Goal: Information Seeking & Learning: Learn about a topic

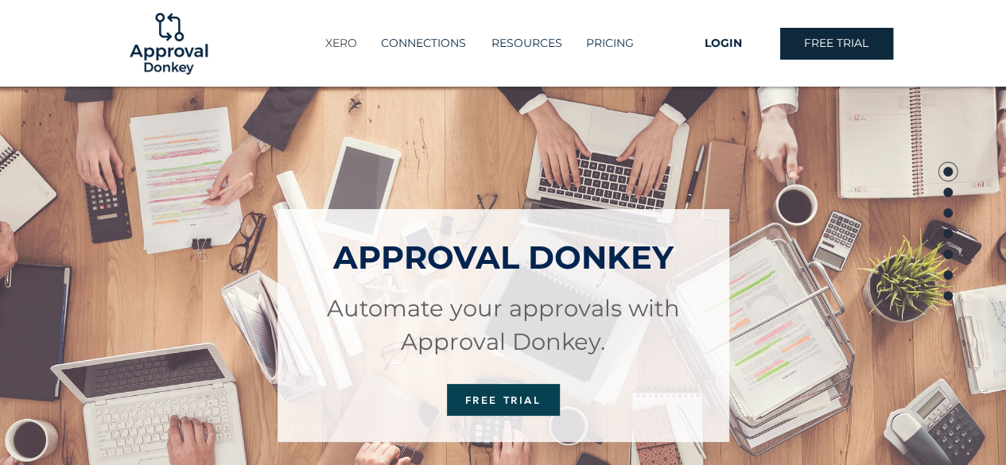
click at [333, 52] on p "XERO" at bounding box center [341, 43] width 48 height 26
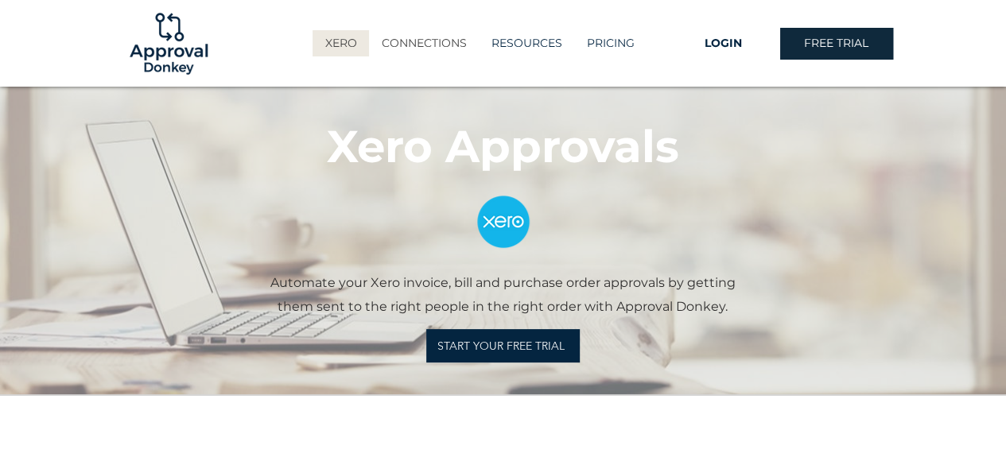
click at [406, 48] on p "CONNECTIONS" at bounding box center [424, 43] width 101 height 26
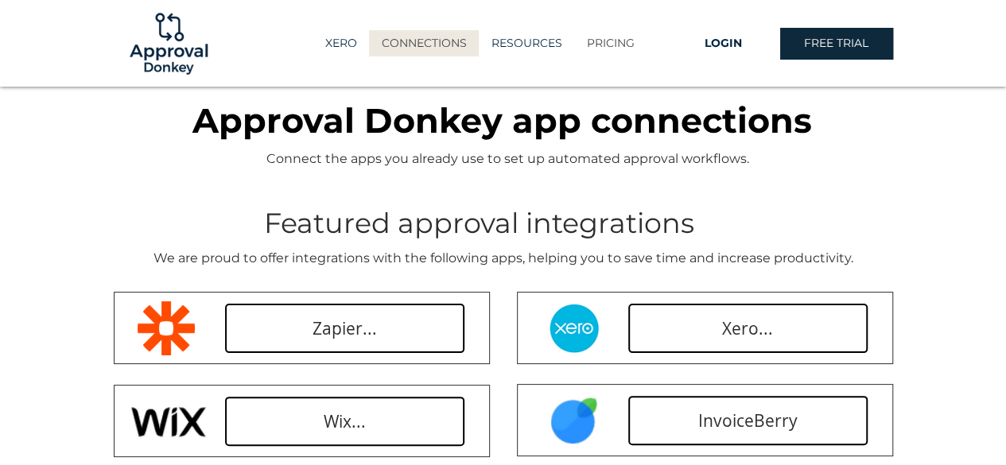
click at [610, 46] on p "PRICING" at bounding box center [611, 43] width 64 height 26
